Goal: Information Seeking & Learning: Learn about a topic

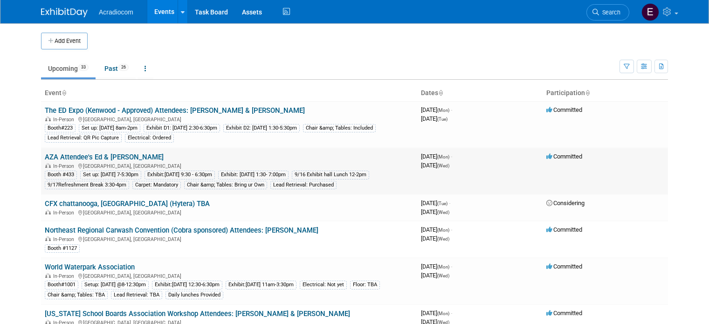
scroll to position [47, 0]
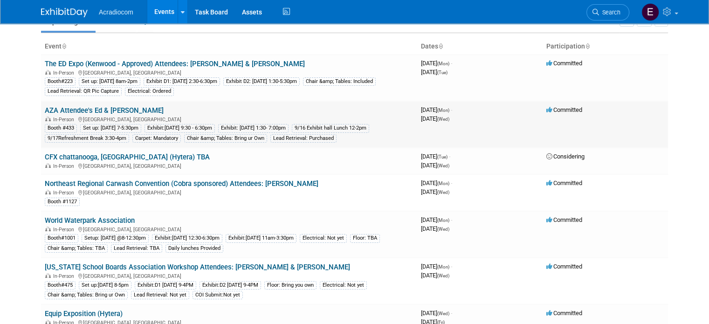
click at [108, 108] on link "AZA Attendee's Ed & [PERSON_NAME]" at bounding box center [104, 110] width 119 height 8
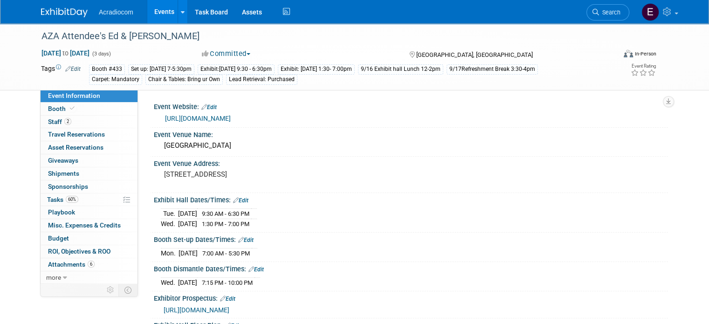
scroll to position [140, 0]
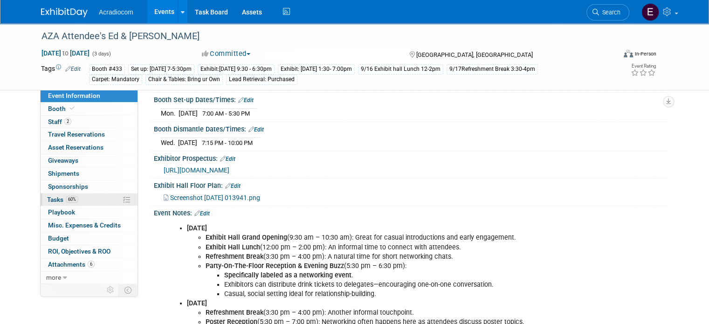
click at [75, 195] on link "60% Tasks 60%" at bounding box center [89, 199] width 97 height 13
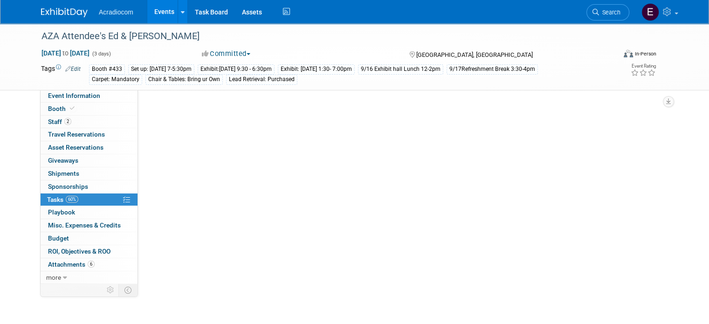
scroll to position [0, 0]
click at [82, 201] on link "60% Tasks 60%" at bounding box center [89, 199] width 97 height 13
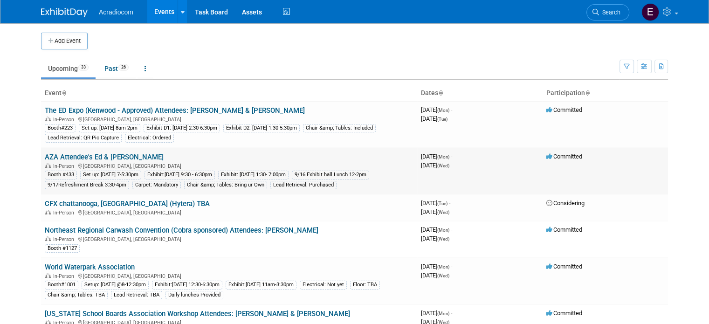
click at [114, 155] on link "AZA Attendee's Ed & [PERSON_NAME]" at bounding box center [104, 157] width 119 height 8
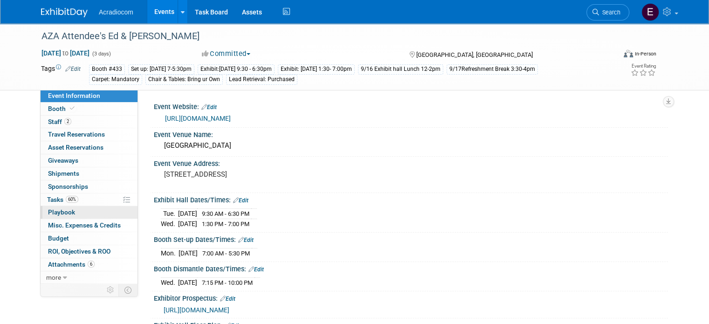
click at [69, 206] on link "0 Playbook 0" at bounding box center [89, 212] width 97 height 13
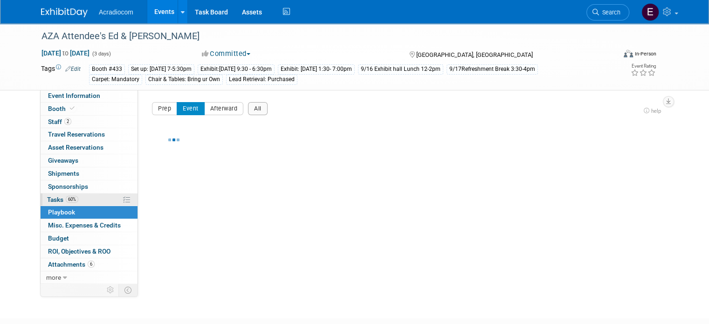
click at [69, 201] on span "60%" at bounding box center [72, 199] width 13 height 7
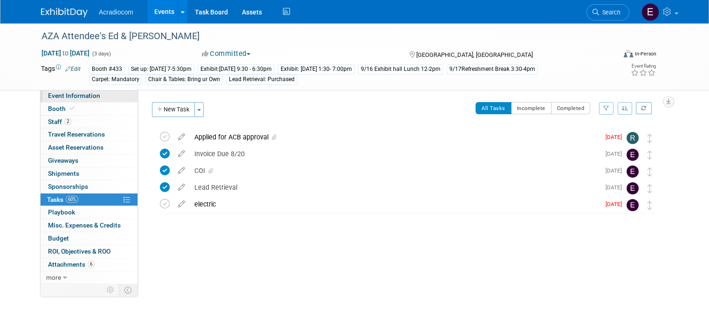
click at [88, 101] on link "Event Information" at bounding box center [89, 95] width 97 height 13
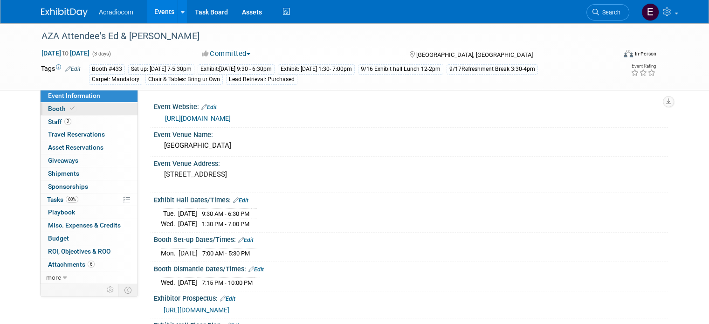
click at [86, 106] on link "Booth" at bounding box center [89, 109] width 97 height 13
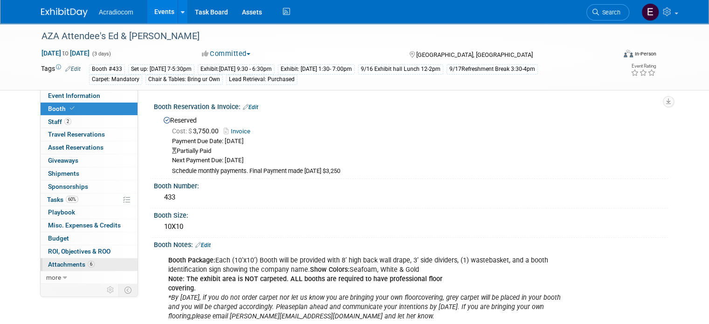
click at [67, 258] on link "6 Attachments 6" at bounding box center [89, 264] width 97 height 13
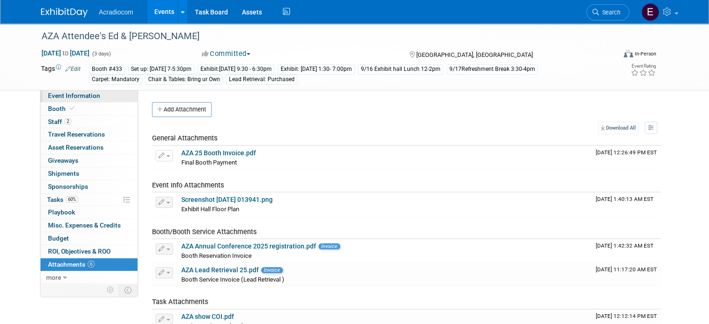
click at [105, 96] on link "Event Information" at bounding box center [89, 95] width 97 height 13
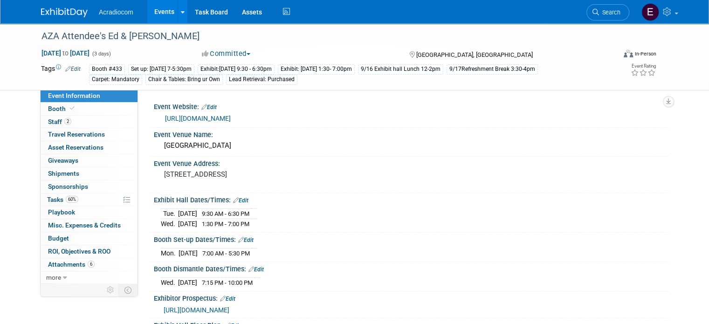
click at [231, 115] on link "[URL][DOMAIN_NAME]" at bounding box center [198, 118] width 66 height 7
click at [95, 206] on link "0 Playbook 0" at bounding box center [89, 212] width 97 height 13
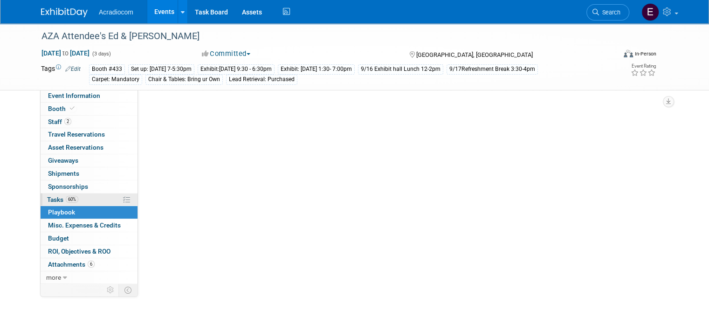
click at [95, 196] on link "60% Tasks 60%" at bounding box center [89, 199] width 97 height 13
